Goal: Use online tool/utility: Utilize a website feature to perform a specific function

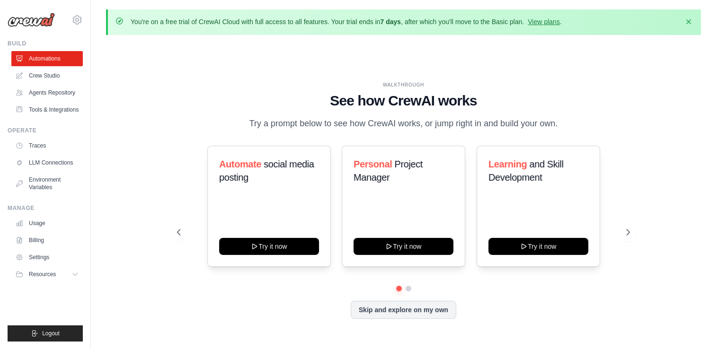
scroll to position [32, 0]
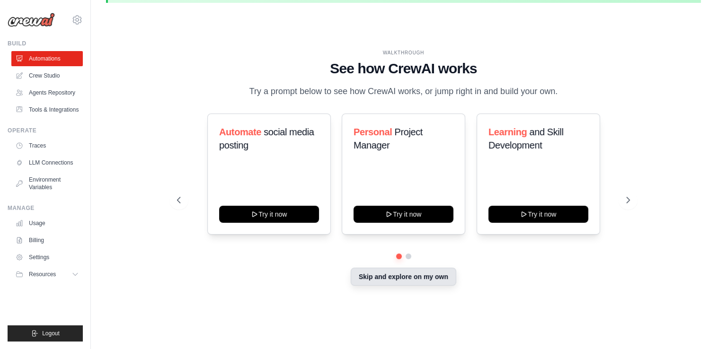
click at [413, 284] on button "Skip and explore on my own" at bounding box center [404, 277] width 106 height 18
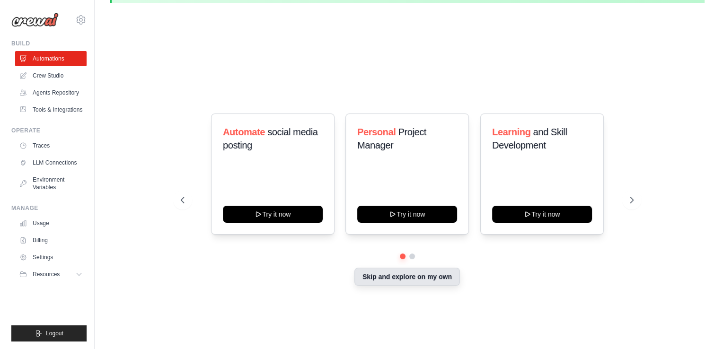
scroll to position [0, 0]
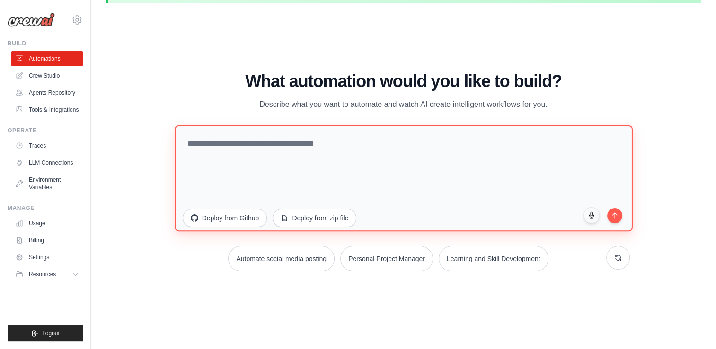
click at [362, 155] on textarea at bounding box center [404, 178] width 458 height 106
paste textarea "**********"
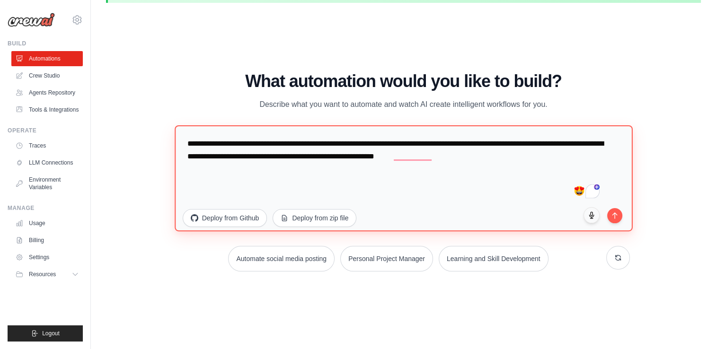
drag, startPoint x: 543, startPoint y: 156, endPoint x: 185, endPoint y: 160, distance: 357.9
click at [185, 160] on textarea "**********" at bounding box center [404, 178] width 458 height 106
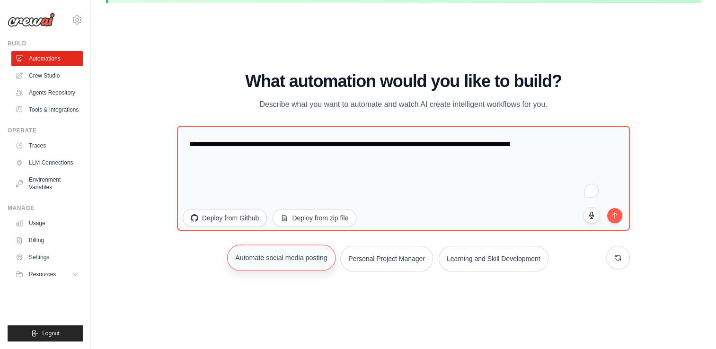
click at [285, 258] on button "Automate social media posting" at bounding box center [281, 258] width 108 height 26
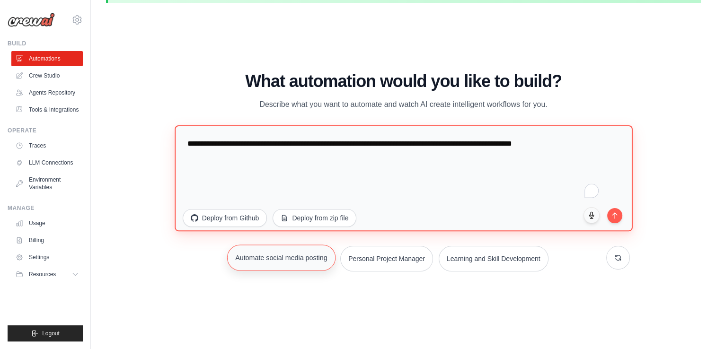
type textarea "**********"
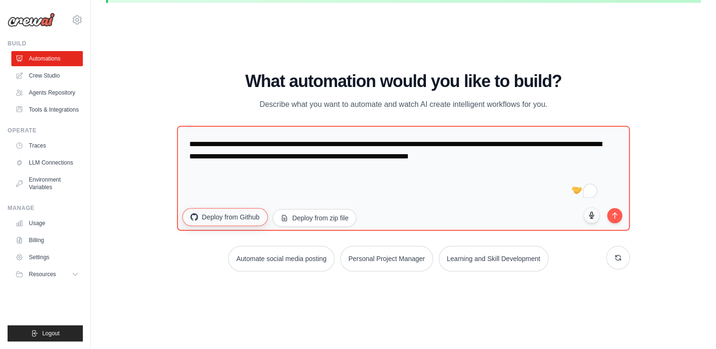
click at [234, 216] on button "Deploy from Github" at bounding box center [224, 217] width 85 height 18
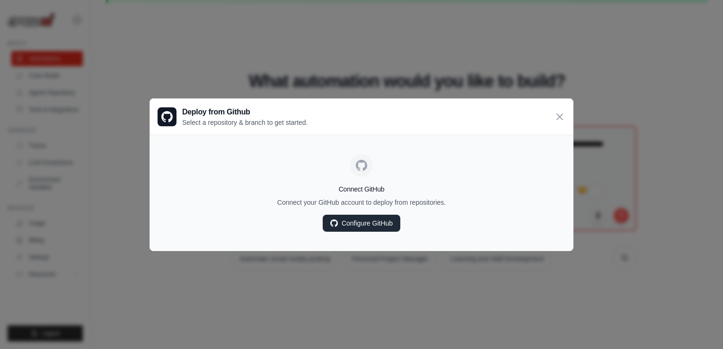
click at [358, 228] on link "Configure GitHub" at bounding box center [362, 223] width 78 height 17
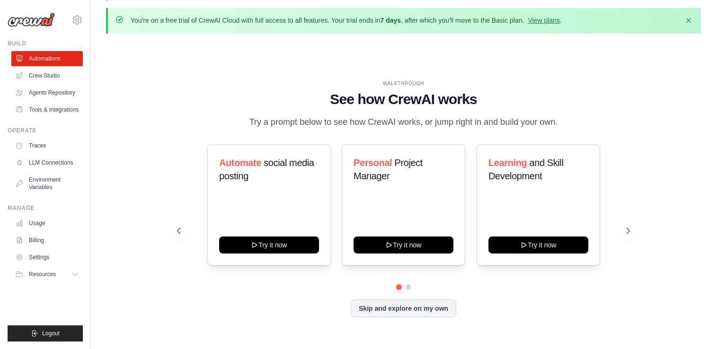
scroll to position [34, 0]
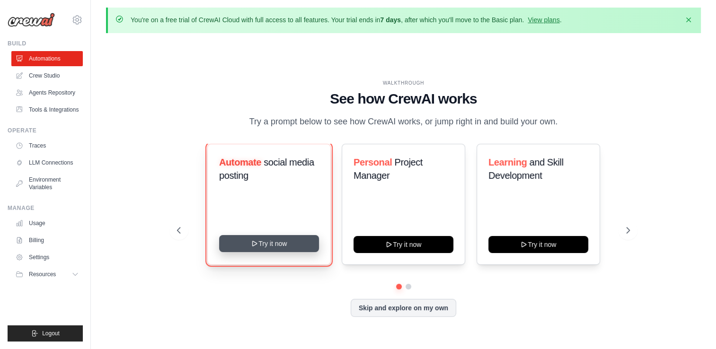
click at [290, 247] on button "Try it now" at bounding box center [269, 243] width 100 height 17
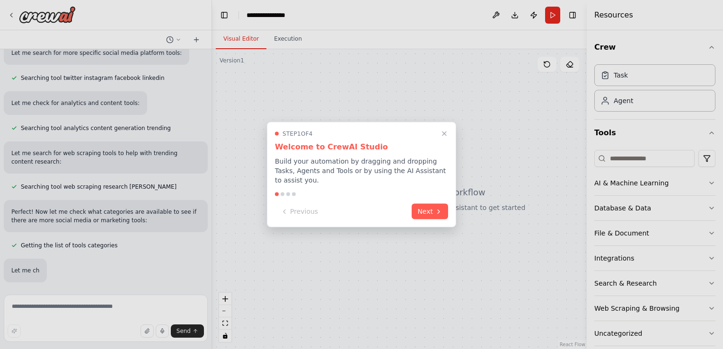
scroll to position [220, 0]
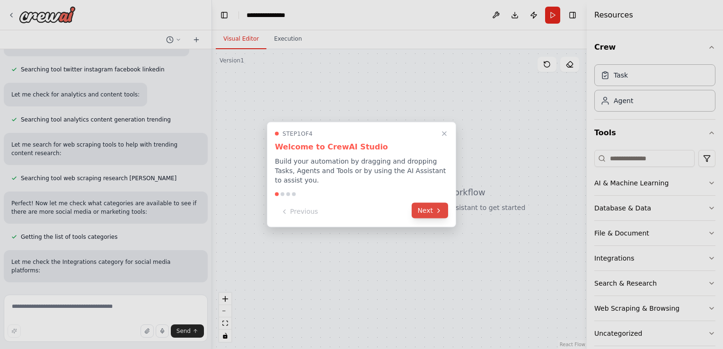
click at [443, 211] on button "Next" at bounding box center [430, 211] width 36 height 16
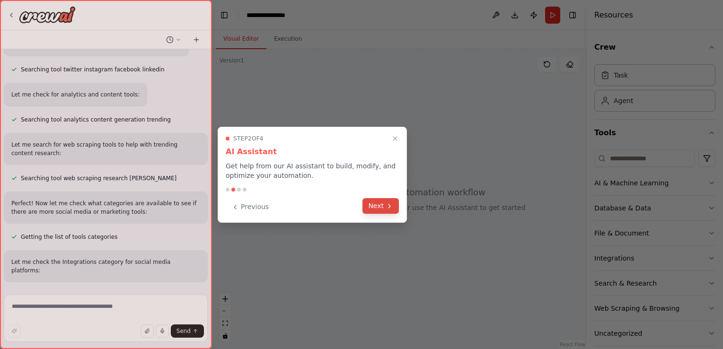
click at [378, 203] on button "Next" at bounding box center [381, 206] width 36 height 16
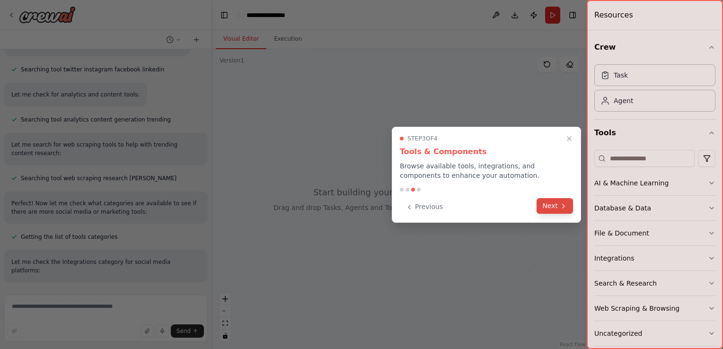
click at [543, 210] on button "Next" at bounding box center [555, 206] width 36 height 16
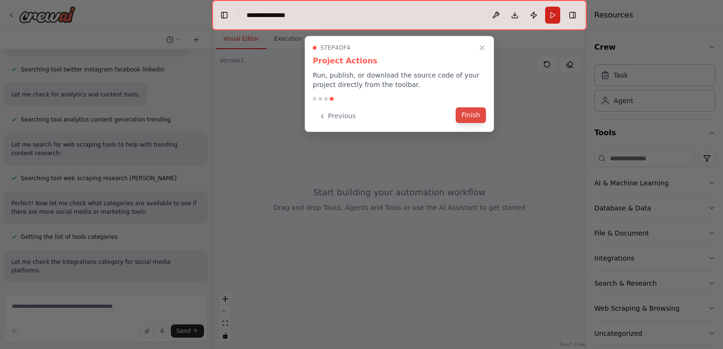
click at [468, 115] on button "Finish" at bounding box center [471, 115] width 30 height 16
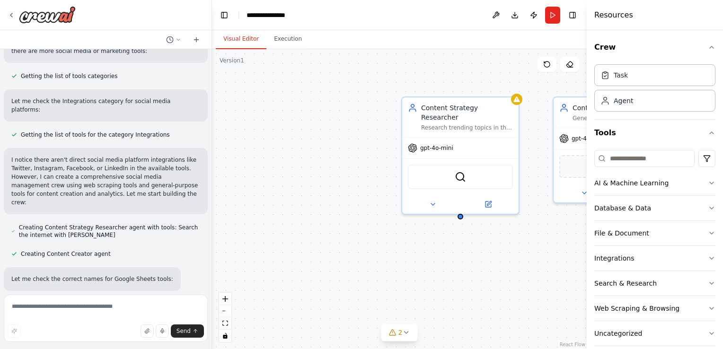
scroll to position [404, 0]
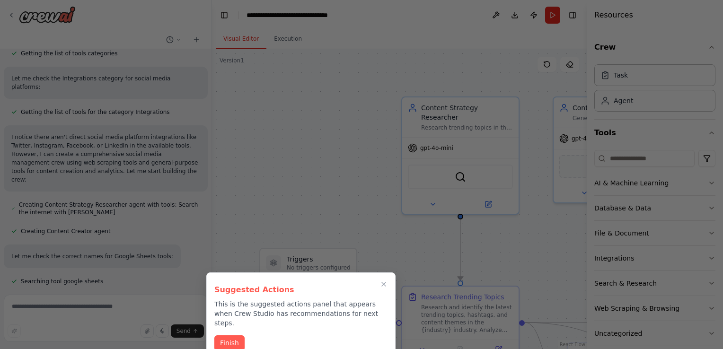
click at [351, 205] on div at bounding box center [361, 174] width 723 height 349
click at [381, 285] on icon "Close walkthrough" at bounding box center [384, 284] width 9 height 9
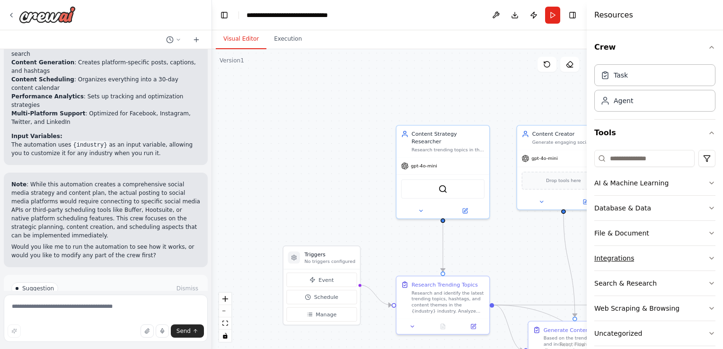
scroll to position [11, 0]
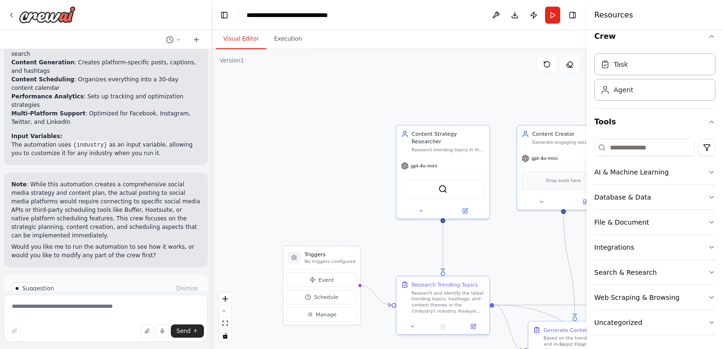
click at [377, 190] on div ".deletable-edge-delete-btn { width: 20px; height: 20px; border: 0px solid #ffff…" at bounding box center [399, 199] width 375 height 300
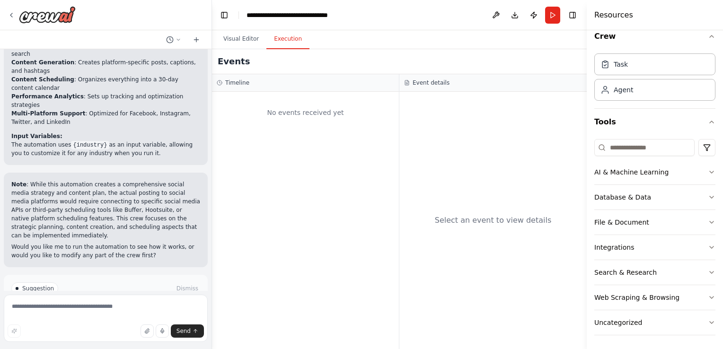
click at [283, 37] on button "Execution" at bounding box center [288, 39] width 43 height 20
click at [233, 41] on button "Visual Editor" at bounding box center [241, 39] width 51 height 20
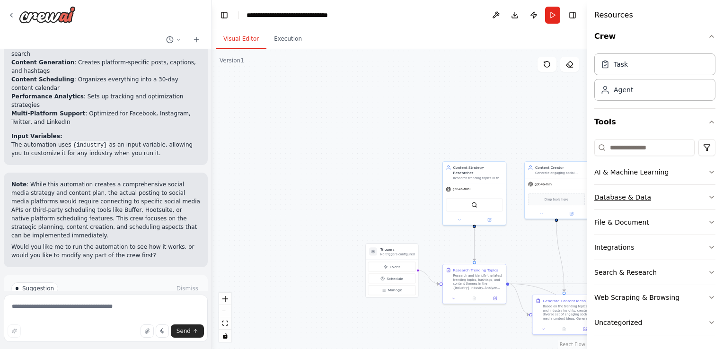
scroll to position [6, 0]
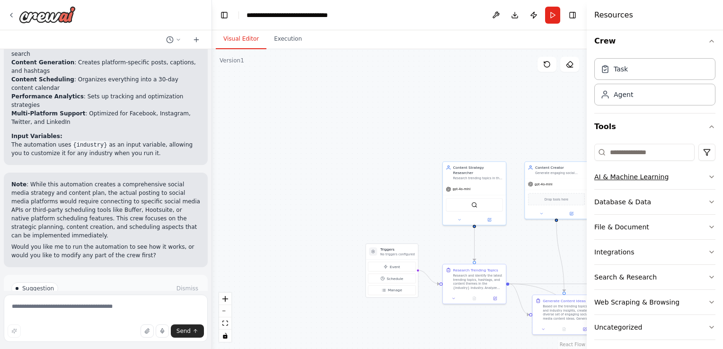
click at [708, 173] on icon "button" at bounding box center [712, 177] width 8 height 8
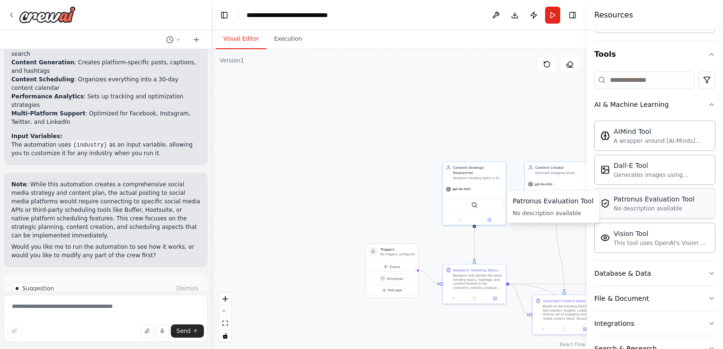
scroll to position [82, 0]
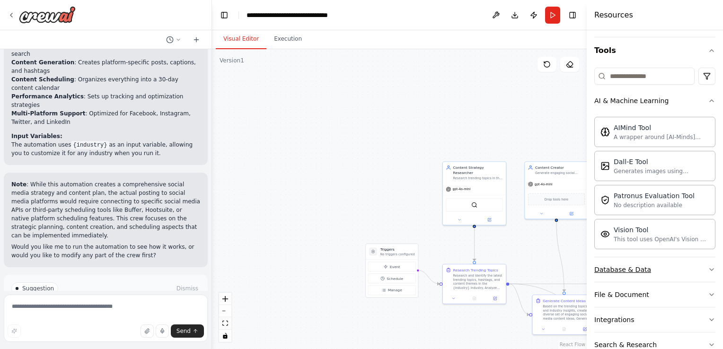
click at [708, 267] on icon "button" at bounding box center [712, 270] width 8 height 8
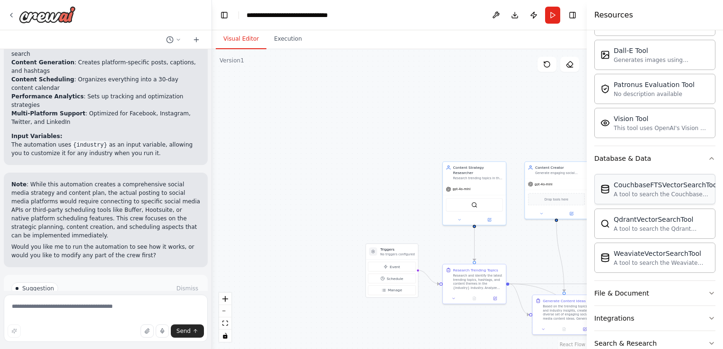
scroll to position [195, 0]
click at [710, 292] on icon "button" at bounding box center [712, 293] width 4 height 2
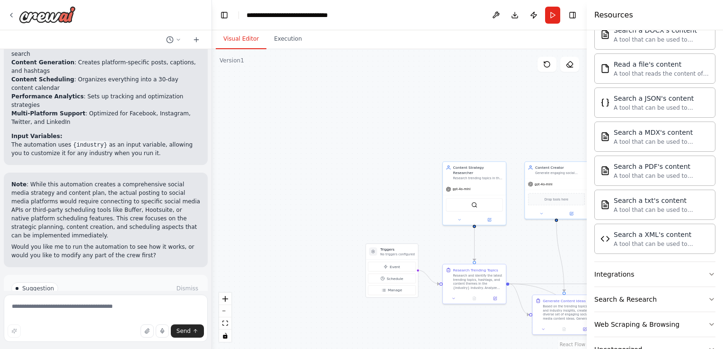
scroll to position [542, 0]
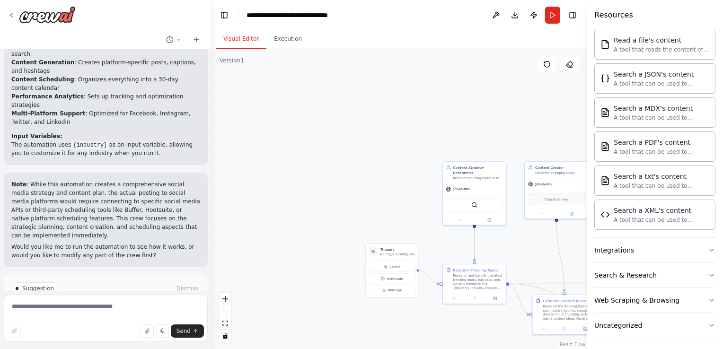
click at [108, 325] on span "Run Automation" at bounding box center [110, 329] width 46 height 8
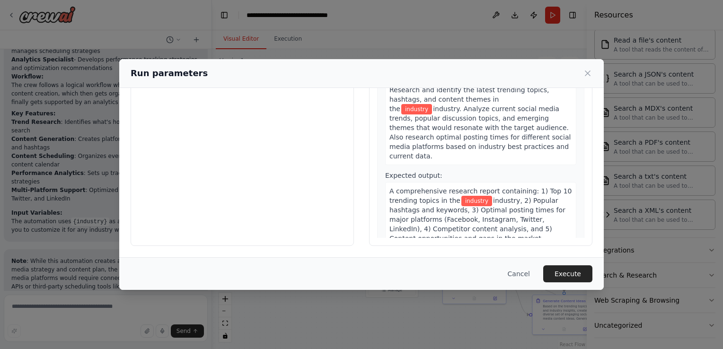
scroll to position [0, 0]
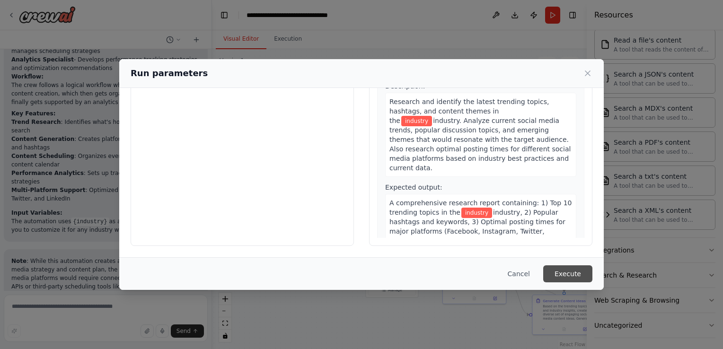
click at [563, 276] on button "Execute" at bounding box center [567, 274] width 49 height 17
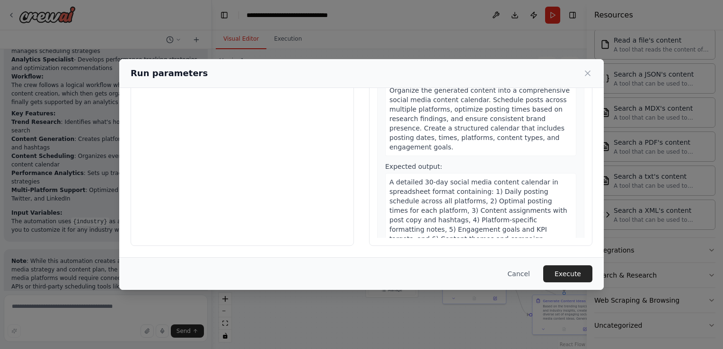
scroll to position [645, 0]
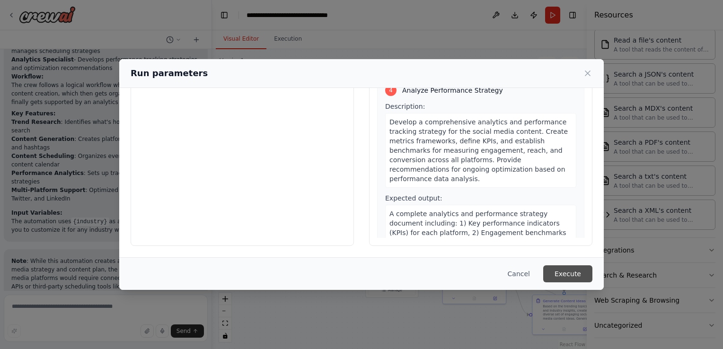
click at [581, 267] on button "Execute" at bounding box center [567, 274] width 49 height 17
click at [573, 276] on button "Execute" at bounding box center [567, 274] width 49 height 17
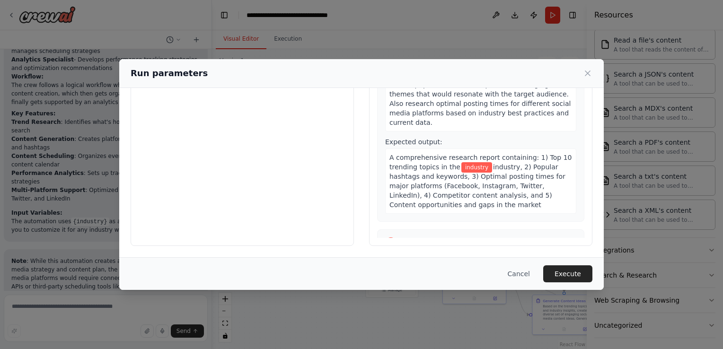
scroll to position [0, 0]
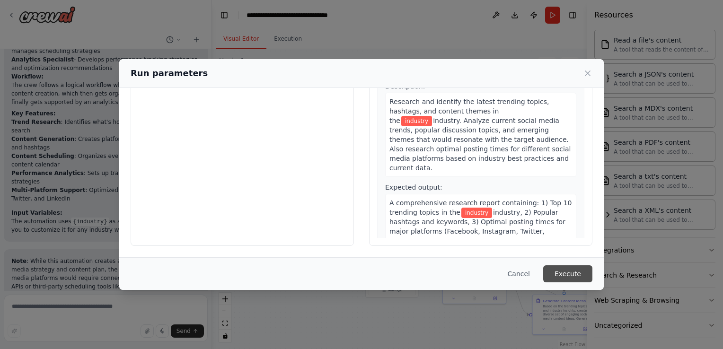
click at [564, 276] on button "Execute" at bounding box center [567, 274] width 49 height 17
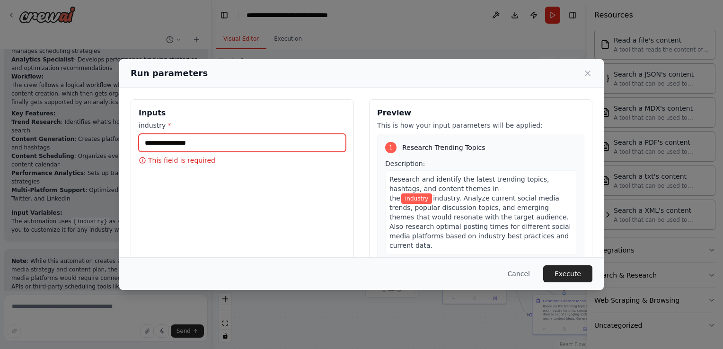
click at [196, 143] on input "industry *" at bounding box center [242, 143] width 207 height 18
click at [586, 73] on icon at bounding box center [587, 73] width 9 height 9
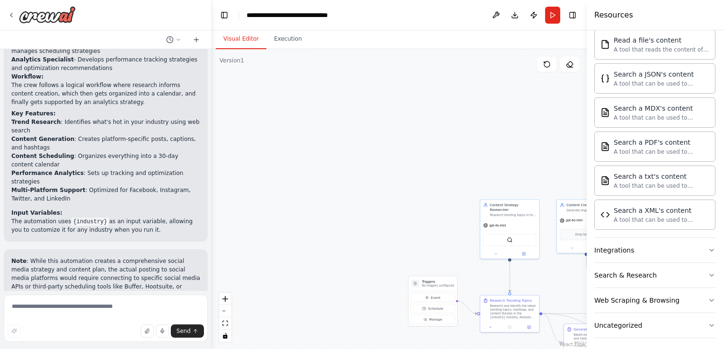
click at [713, 42] on div "Crew Task Agent Tools AI & Machine Learning AIMind Tool A wrapper around [AI-Mi…" at bounding box center [655, 189] width 136 height 319
click at [708, 322] on icon "button" at bounding box center [712, 326] width 8 height 8
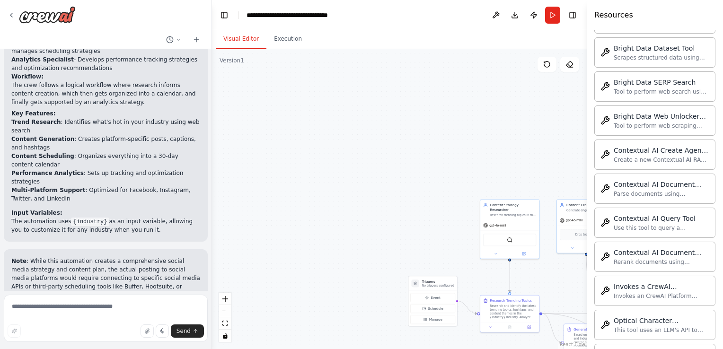
scroll to position [881, 0]
click at [631, 179] on div "Contextual AI Document Parser" at bounding box center [662, 183] width 96 height 9
click at [654, 189] on div "Parse documents using Contextual AI's advanced document parser" at bounding box center [662, 193] width 96 height 8
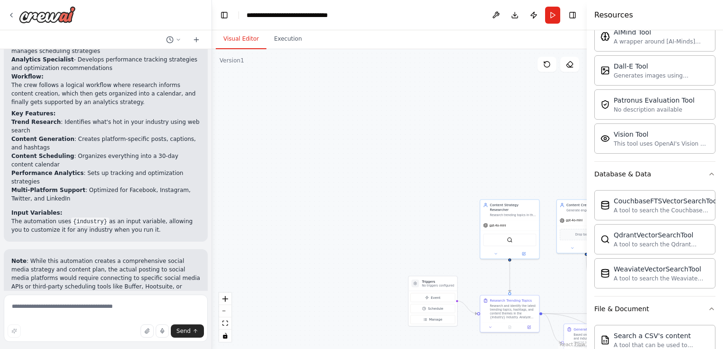
scroll to position [0, 0]
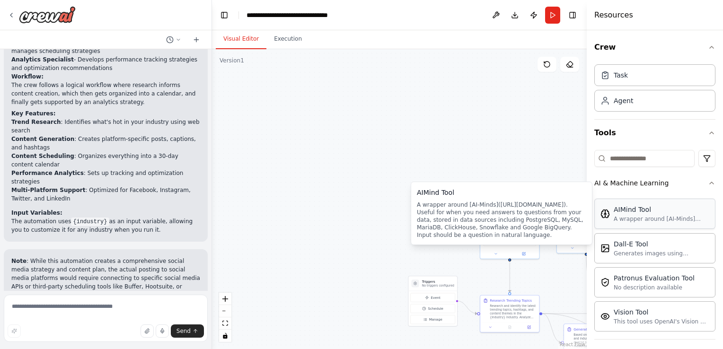
click at [632, 216] on div "A wrapper around [AI-Minds](https://mindsdb.com/minds). Useful for when you nee…" at bounding box center [662, 219] width 96 height 8
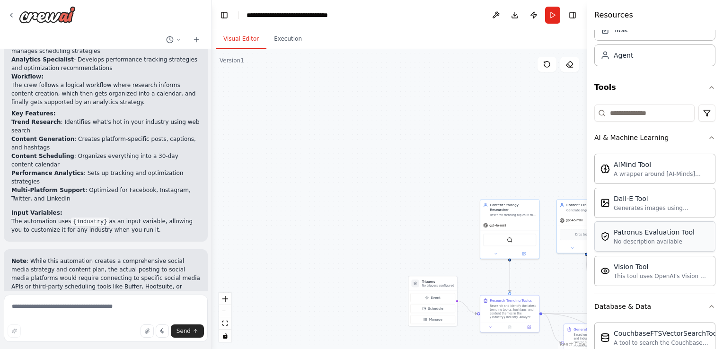
scroll to position [47, 0]
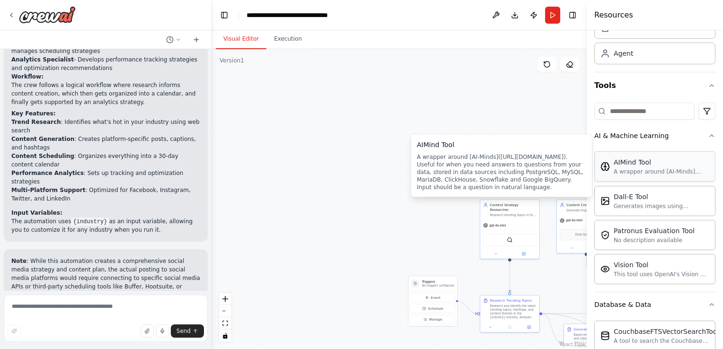
click at [681, 175] on div "AIMind Tool A wrapper around [AI-Minds](https://mindsdb.com/minds). Useful for …" at bounding box center [655, 166] width 121 height 30
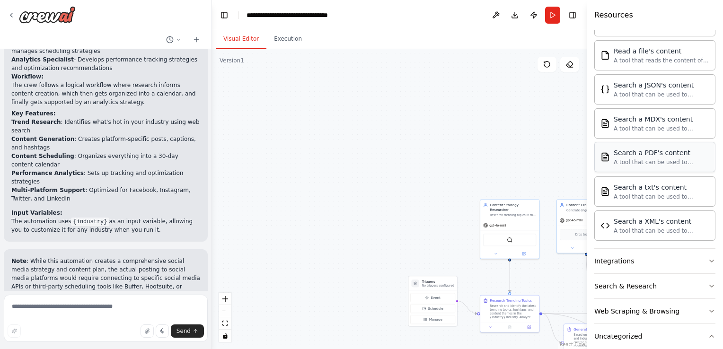
scroll to position [532, 0]
click at [708, 257] on icon "button" at bounding box center [712, 261] width 8 height 8
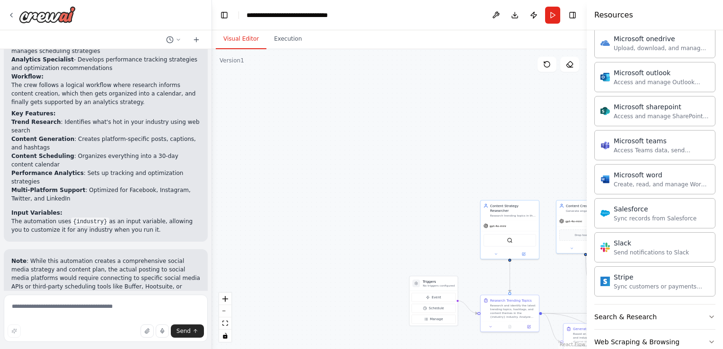
scroll to position [1087, 0]
click at [653, 184] on div "Microsoft word Create, read, and manage Word documents and text files in OneDri…" at bounding box center [655, 179] width 121 height 30
click at [436, 136] on div "Microsoft teams Access Teams data, send messages, create meetings, and manage c…" at bounding box center [501, 139] width 169 height 28
click at [432, 149] on div "Access Teams data, send messages, create meetings, and manage channels." at bounding box center [501, 146] width 169 height 15
click at [612, 138] on div "Microsoft teams Access Teams data, send messages, create meetings, and manage c…" at bounding box center [655, 145] width 109 height 18
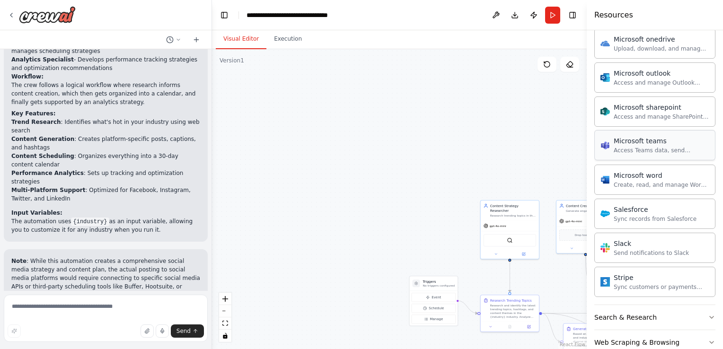
click at [612, 138] on div "Microsoft teams Access Teams data, send messages, create meetings, and manage c…" at bounding box center [655, 145] width 109 height 18
click at [389, 247] on div ".deletable-edge-delete-btn { width: 20px; height: 20px; border: 0px solid #ffff…" at bounding box center [399, 199] width 375 height 300
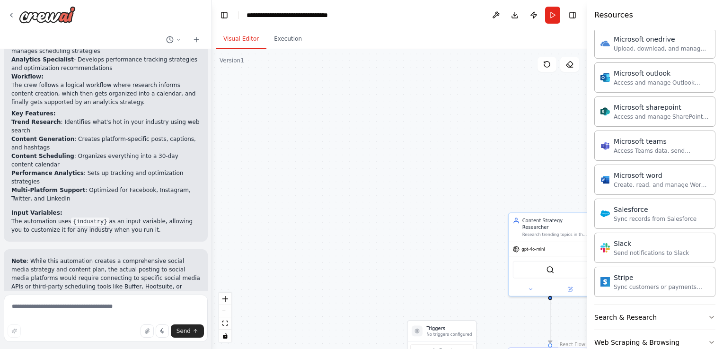
click at [367, 18] on header "**********" at bounding box center [399, 15] width 375 height 30
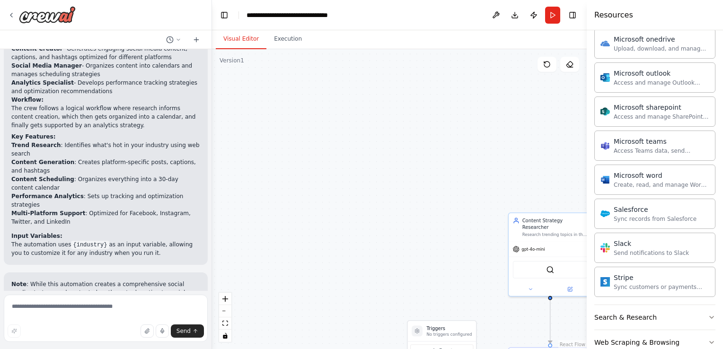
scroll to position [1010, 0]
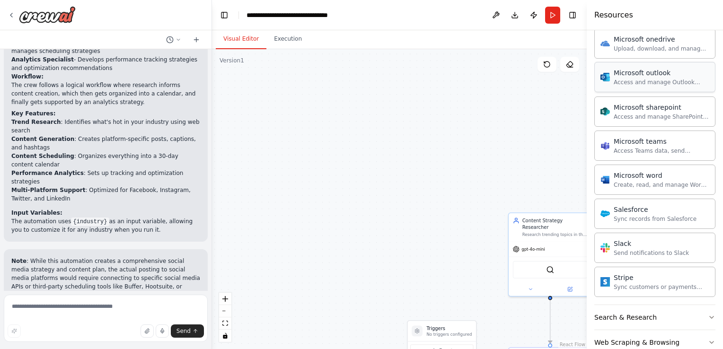
click at [610, 75] on div "Microsoft outlook Access and manage Outlook emails, calendar events, and contac…" at bounding box center [655, 77] width 109 height 18
click at [655, 69] on div "Microsoft outlook" at bounding box center [662, 72] width 96 height 9
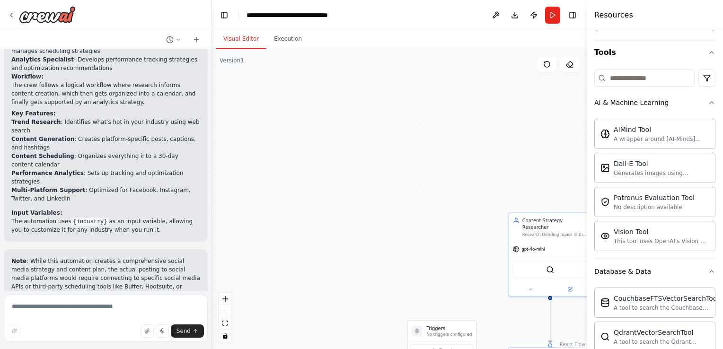
scroll to position [0, 0]
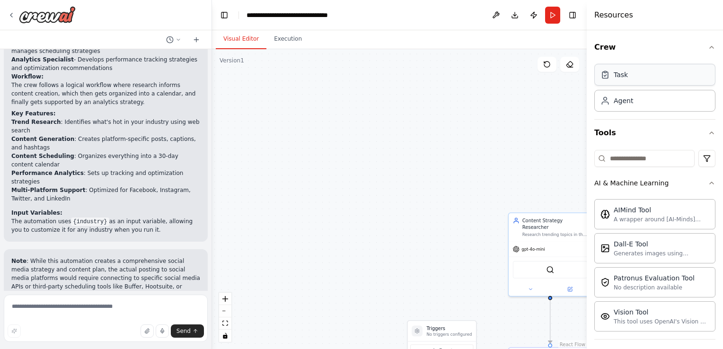
click at [633, 76] on div "Task" at bounding box center [655, 75] width 121 height 22
click at [619, 156] on input at bounding box center [645, 158] width 100 height 17
click at [643, 223] on div "AIMind Tool A wrapper around [AI-Minds](https://mindsdb.com/minds). Useful for …" at bounding box center [655, 214] width 121 height 30
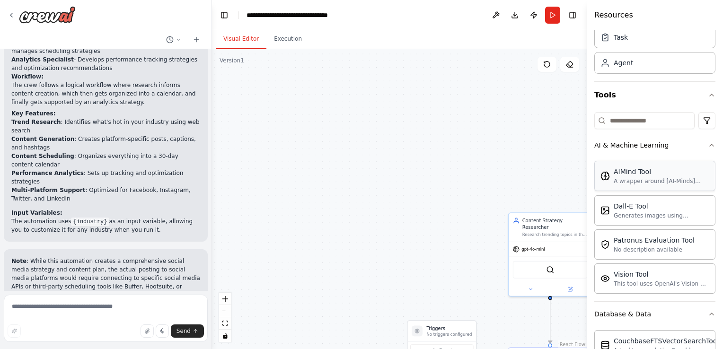
scroll to position [39, 0]
click at [634, 202] on div "Dall-E Tool" at bounding box center [662, 204] width 96 height 9
click at [632, 212] on div "Generates images using OpenAI's Dall-E model." at bounding box center [662, 215] width 96 height 8
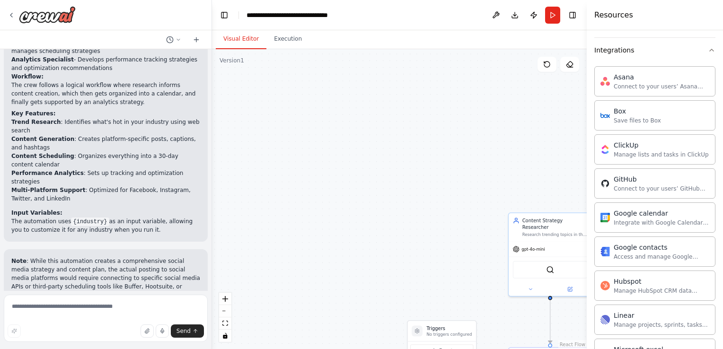
scroll to position [746, 0]
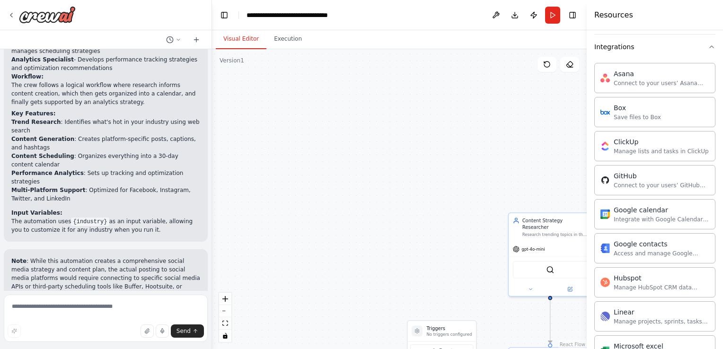
click at [632, 216] on div "Integrate with Google Calendar to manage events, check availability, and access…" at bounding box center [662, 220] width 96 height 8
click at [605, 217] on div "Google calendar Integrate with Google Calendar to manage events, check availabi…" at bounding box center [655, 214] width 109 height 18
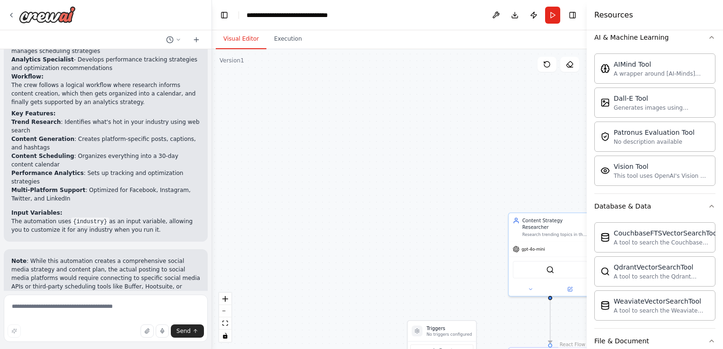
scroll to position [85, 0]
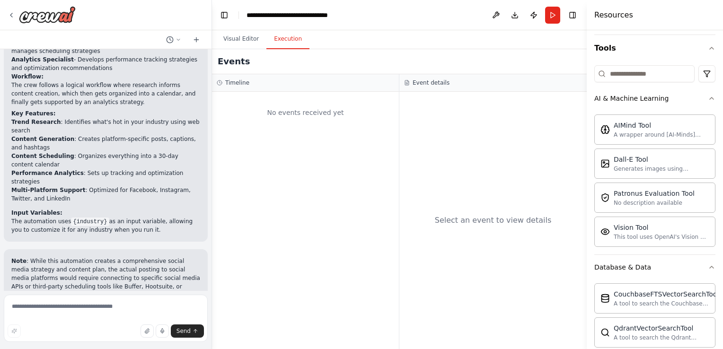
click at [281, 39] on button "Execution" at bounding box center [288, 39] width 43 height 20
click at [351, 169] on div "No events received yet" at bounding box center [305, 221] width 187 height 258
click at [468, 165] on div "Select an event to view details" at bounding box center [493, 221] width 187 height 258
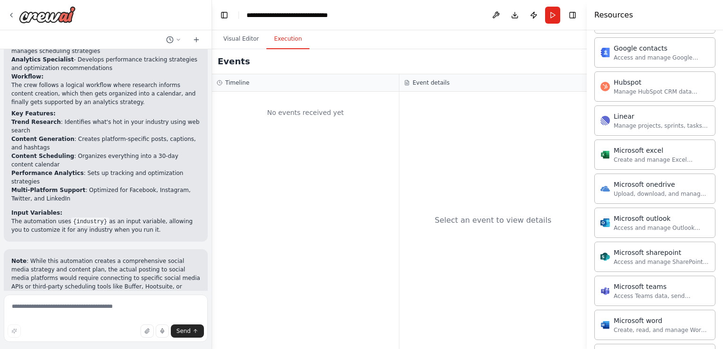
scroll to position [952, 0]
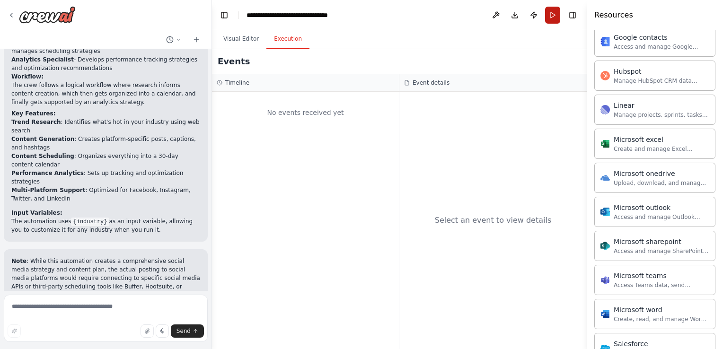
click at [557, 20] on button "Run" at bounding box center [552, 15] width 15 height 17
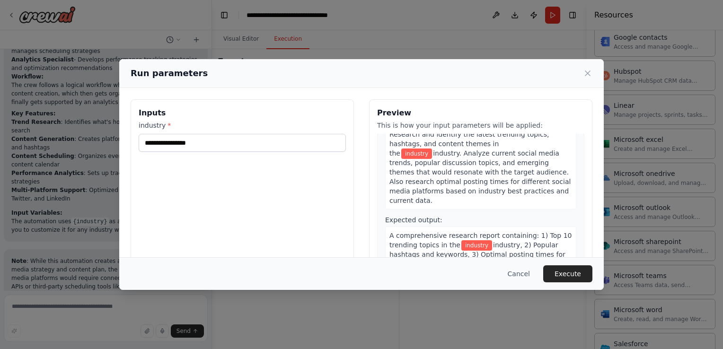
scroll to position [0, 0]
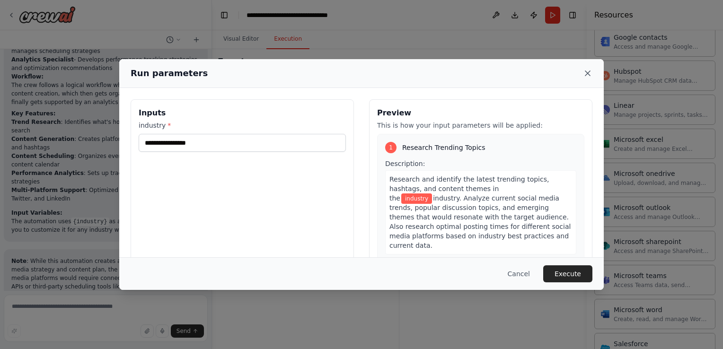
click at [588, 75] on icon at bounding box center [587, 73] width 9 height 9
